Goal: Task Accomplishment & Management: Manage account settings

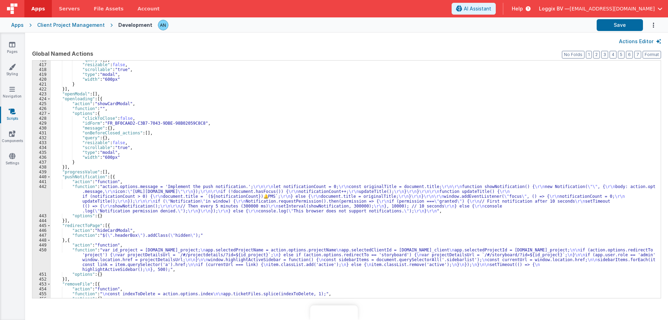
click at [7, 45] on link "Pages" at bounding box center [12, 48] width 25 height 14
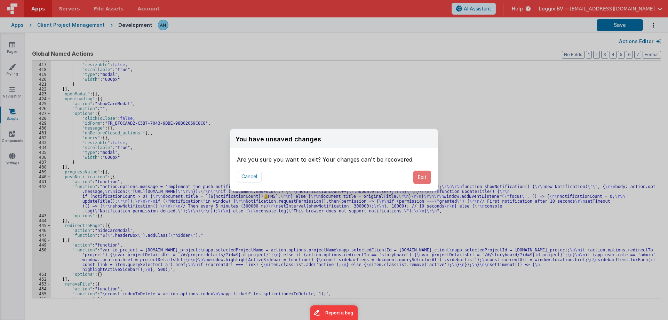
click at [421, 179] on button "Exit" at bounding box center [422, 176] width 18 height 13
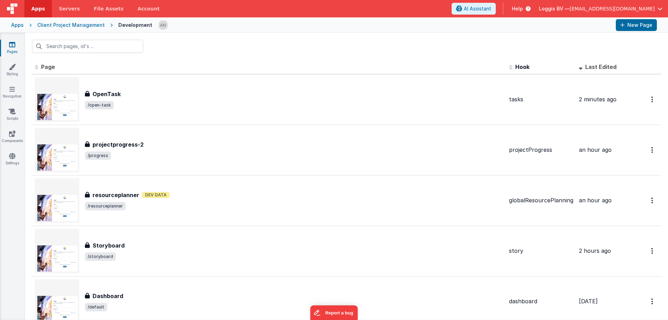
click at [213, 33] on div at bounding box center [346, 46] width 643 height 27
click at [17, 46] on link "Pages" at bounding box center [12, 48] width 25 height 14
click at [301, 54] on div at bounding box center [346, 46] width 643 height 27
click at [305, 59] on div at bounding box center [346, 46] width 643 height 27
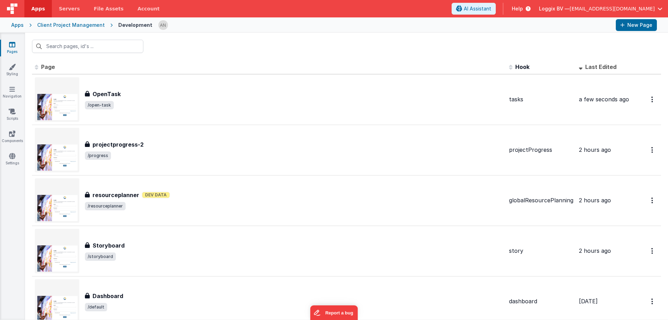
click at [300, 51] on div at bounding box center [346, 46] width 643 height 27
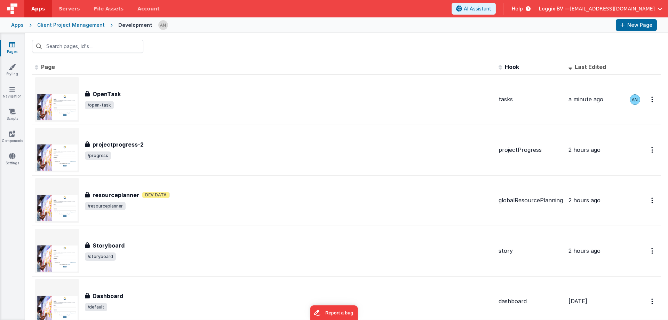
click at [300, 50] on div at bounding box center [346, 46] width 643 height 27
click at [6, 159] on link "Settings" at bounding box center [12, 159] width 25 height 14
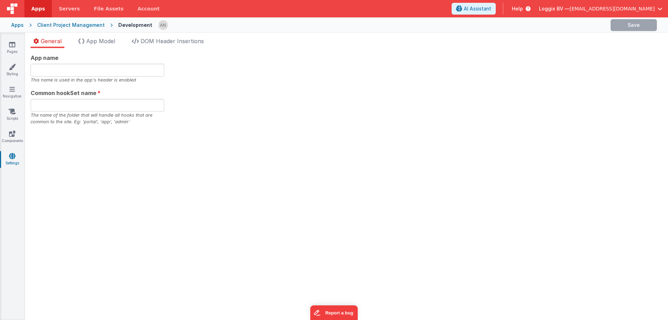
type input "PMS"
type input "pms"
click at [10, 41] on icon at bounding box center [12, 44] width 6 height 7
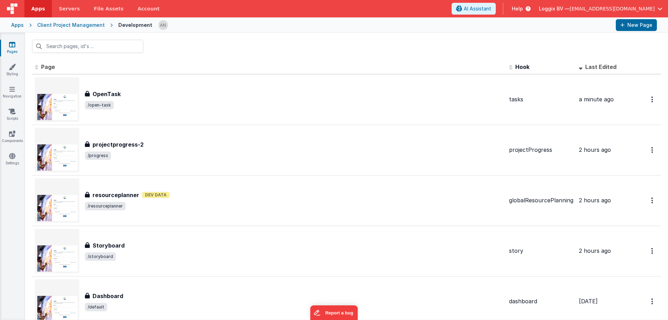
click at [269, 46] on div at bounding box center [346, 46] width 643 height 27
